Goal: Task Accomplishment & Management: Manage account settings

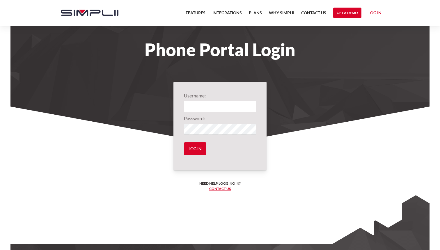
click at [203, 109] on input "Login" at bounding box center [220, 106] width 72 height 11
type input "1002@DavisPainting"
click at [193, 150] on input "Log in" at bounding box center [195, 148] width 22 height 13
click at [200, 150] on input "Log in" at bounding box center [195, 148] width 22 height 13
click at [196, 152] on input "Log in" at bounding box center [195, 148] width 22 height 13
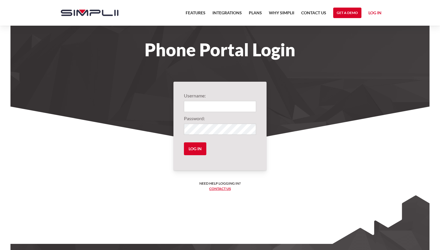
click at [203, 108] on input "Login" at bounding box center [220, 106] width 72 height 11
type input "1002@DavisPainting"
click at [184, 142] on input "Log in" at bounding box center [195, 148] width 22 height 13
click at [200, 147] on input "Log in" at bounding box center [195, 148] width 22 height 13
